Goal: Task Accomplishment & Management: Manage account settings

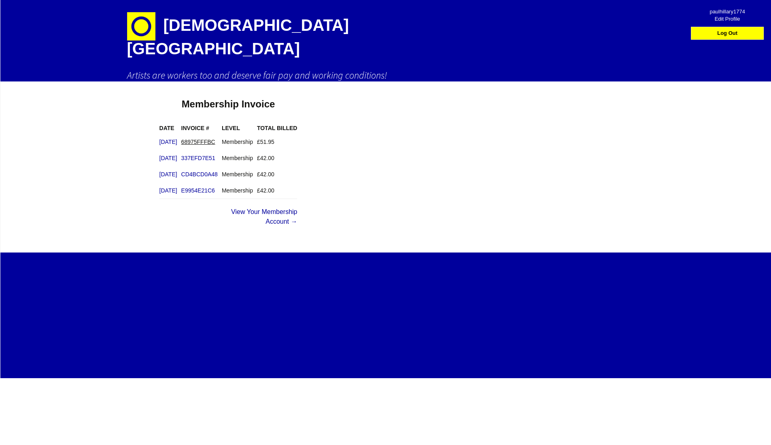
click at [215, 138] on link "68975FFFBC" at bounding box center [198, 141] width 34 height 6
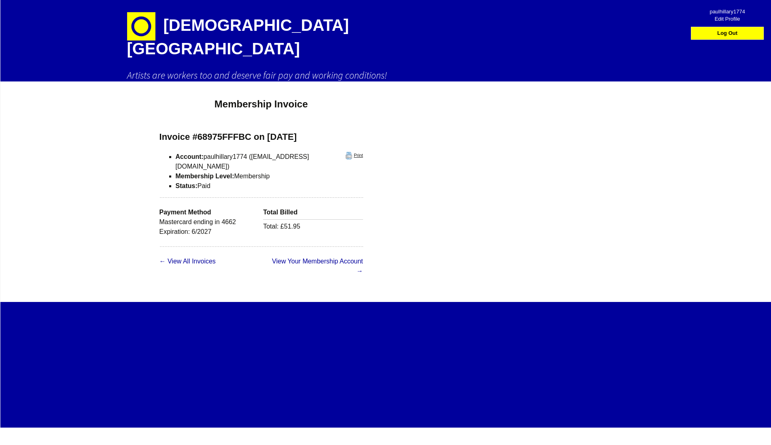
click at [346, 152] on link "Print" at bounding box center [354, 155] width 17 height 7
click at [383, 83] on div "Artists' Union England Artists are workers too and deserve fair pay and working…" at bounding box center [386, 213] width 772 height 427
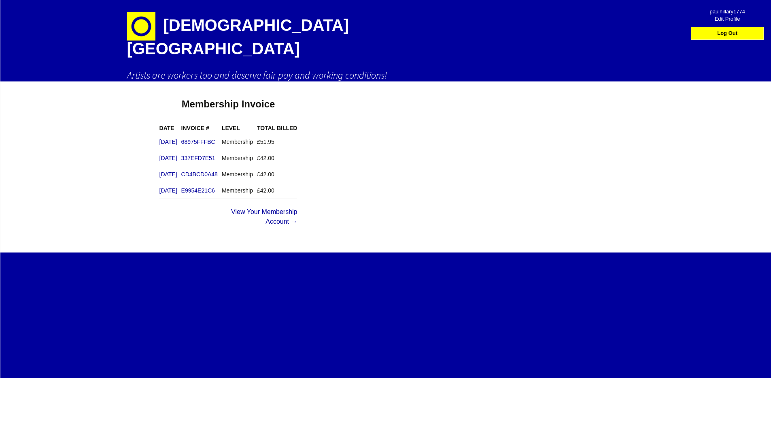
click at [432, 81] on div "Artists' Union England Artists are workers too and deserve fair pay and working…" at bounding box center [386, 189] width 772 height 378
click at [297, 208] on link "View Your Membership Account →" at bounding box center [264, 216] width 66 height 17
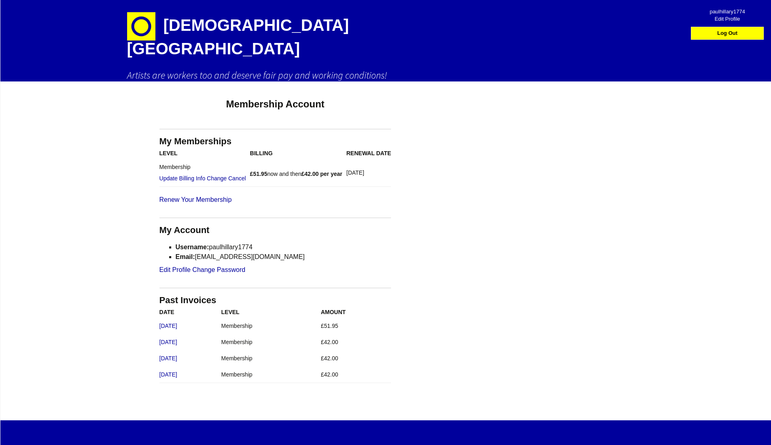
click at [313, 197] on div "My Memberships Level Billing Renewal Date Membership Update Billing Info Change…" at bounding box center [276, 263] width 232 height 268
click at [341, 195] on div "View all Membership Options" at bounding box center [276, 200] width 232 height 10
click at [296, 69] on h2 "Artists are workers too and deserve fair pay and working conditions!" at bounding box center [386, 75] width 518 height 13
click at [732, 12] on span "paulhillary1774" at bounding box center [727, 8] width 57 height 7
click at [734, 13] on span "paulhillary1774" at bounding box center [727, 8] width 57 height 7
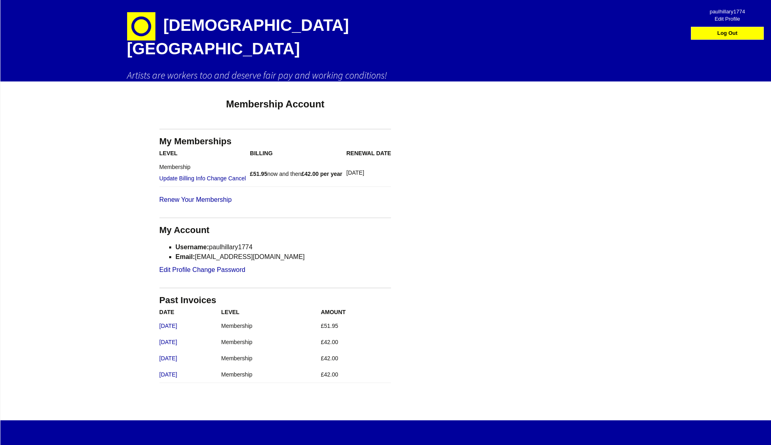
click at [734, 13] on span "paulhillary1774" at bounding box center [727, 8] width 57 height 7
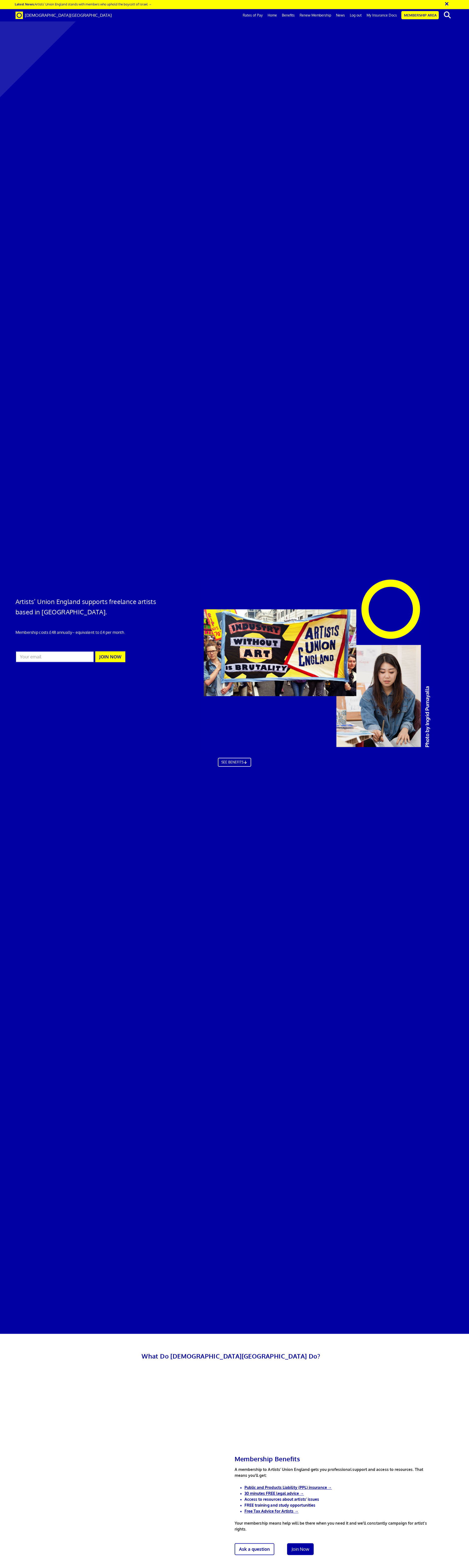
scroll to position [0, 7]
click at [382, 13] on link "My Insurance Docs" at bounding box center [381, 15] width 35 height 12
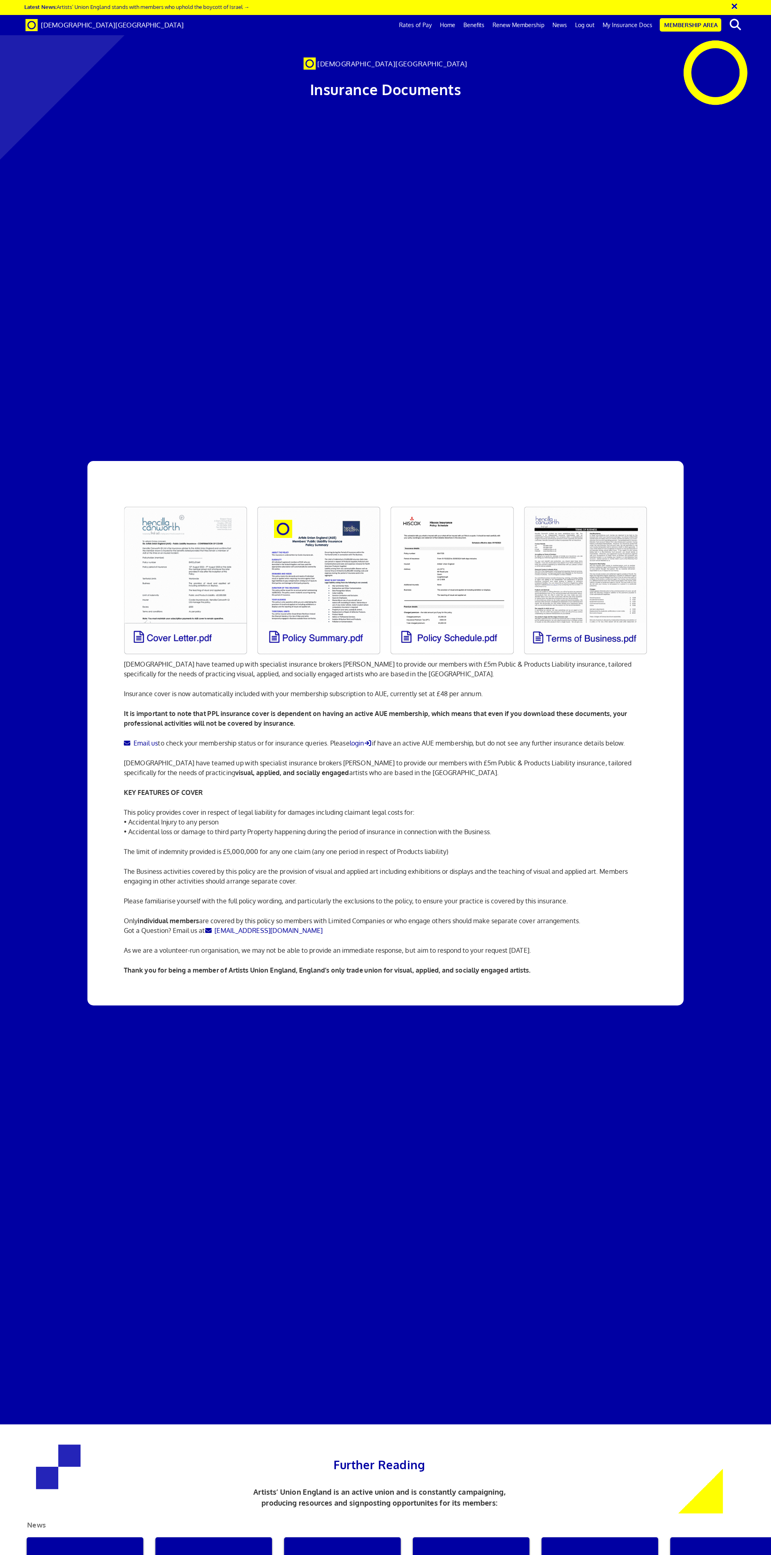
scroll to position [0, 12]
click at [432, 502] on link at bounding box center [451, 581] width 133 height 158
click at [185, 502] on link at bounding box center [185, 581] width 133 height 158
